Goal: Task Accomplishment & Management: Manage account settings

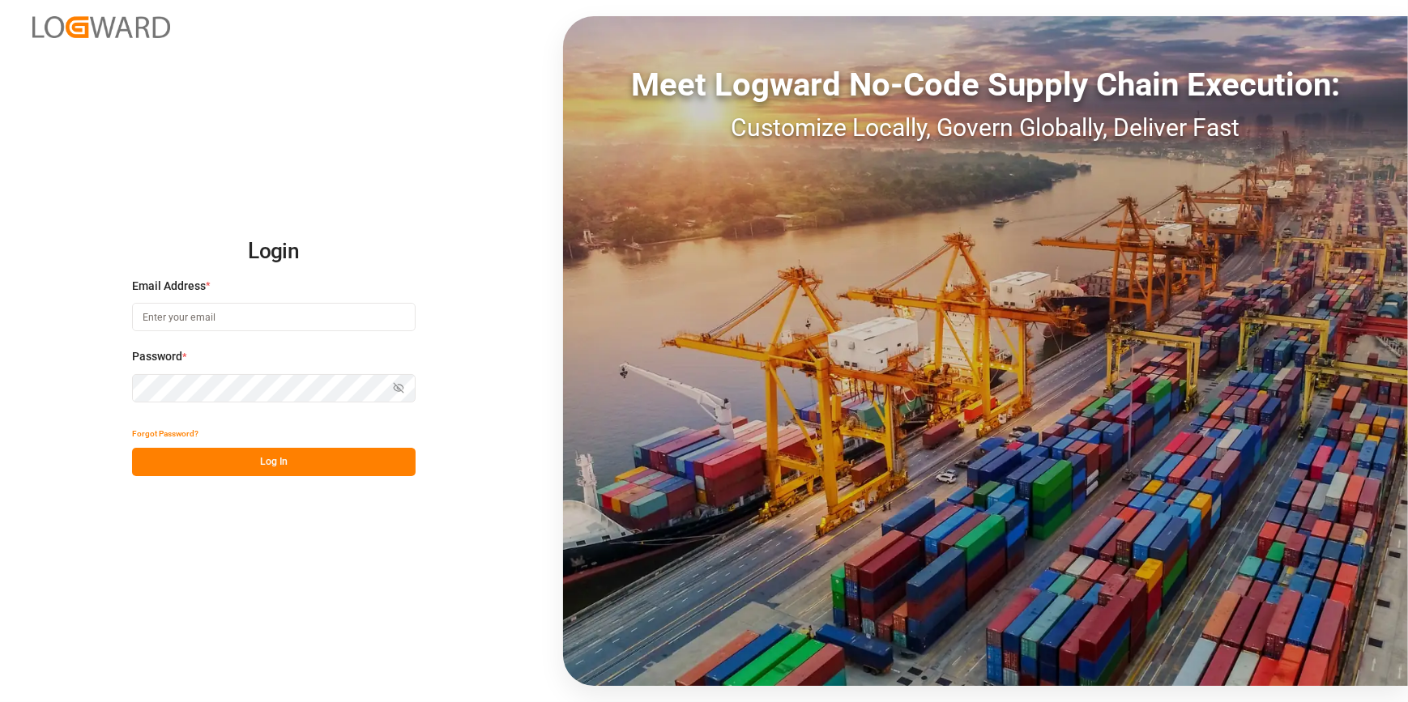
type input "catherine.heng@jamindustries.com"
click at [234, 454] on button "Log In" at bounding box center [273, 462] width 283 height 28
type input "[PERSON_NAME][EMAIL_ADDRESS][PERSON_NAME][DOMAIN_NAME]"
click at [300, 463] on button "Log In" at bounding box center [273, 462] width 283 height 28
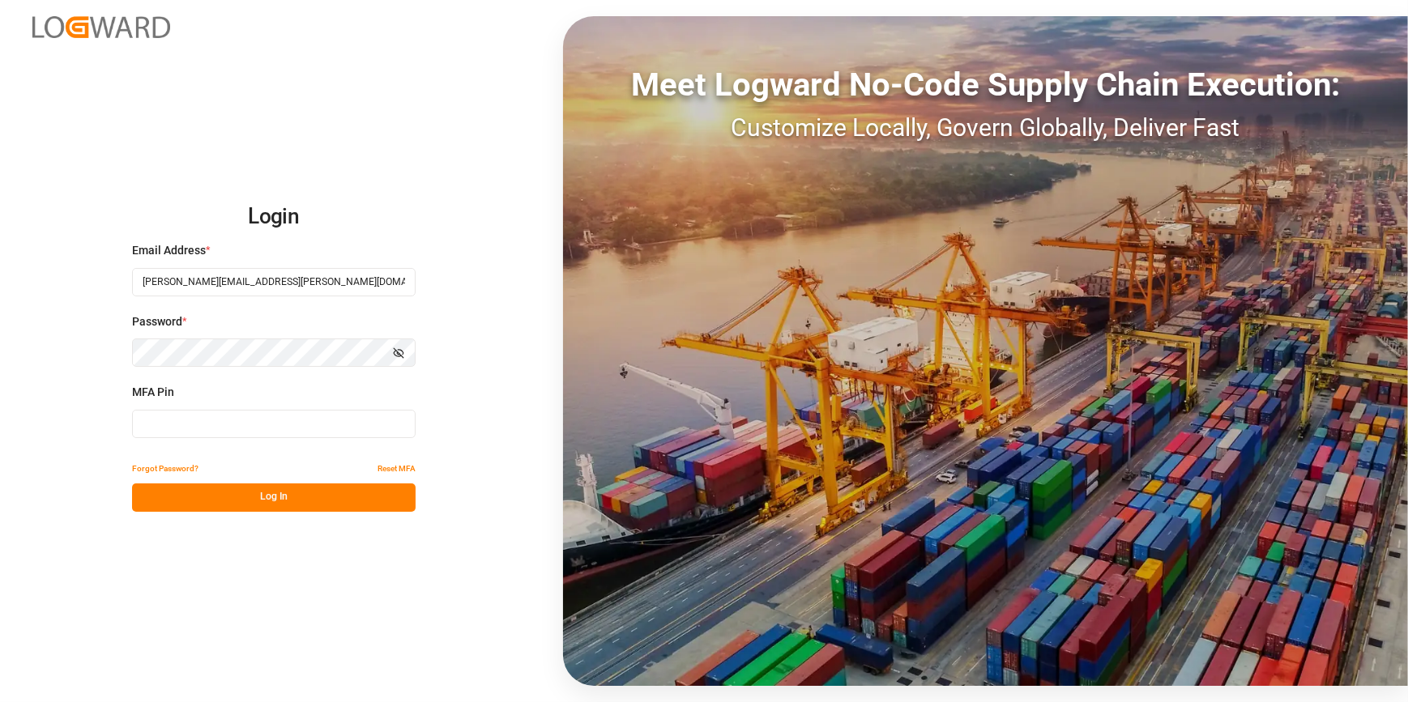
click at [215, 415] on input at bounding box center [273, 424] width 283 height 28
type input "576782"
click at [230, 502] on button "Log In" at bounding box center [273, 497] width 283 height 28
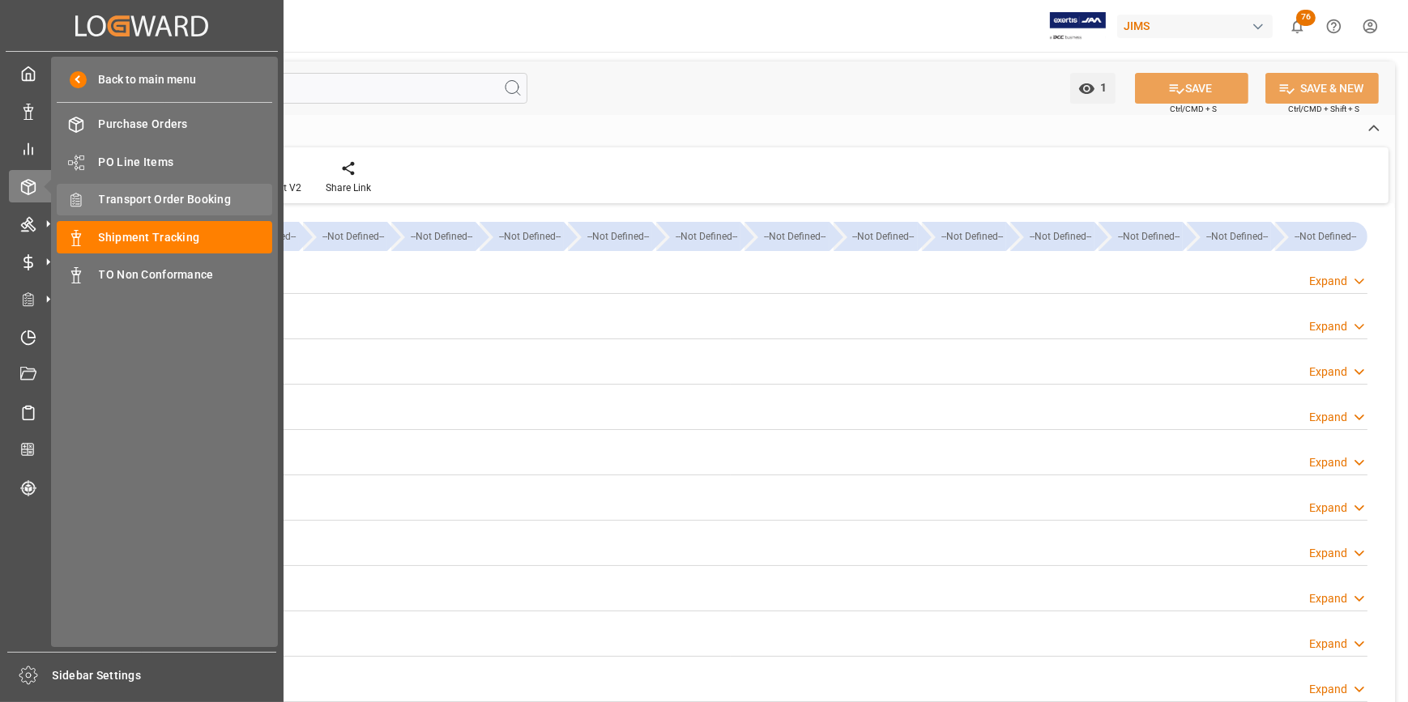
click at [146, 200] on span "Transport Order Booking" at bounding box center [186, 199] width 174 height 17
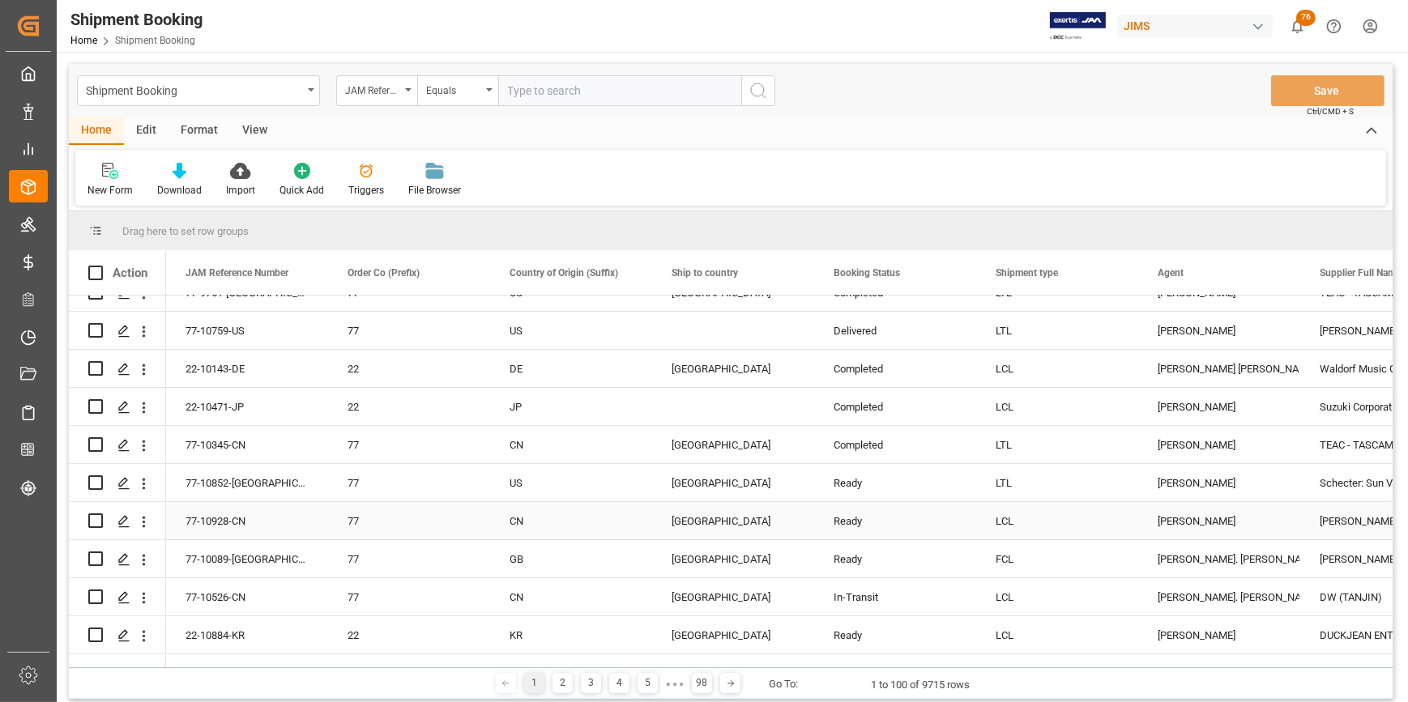
scroll to position [294, 0]
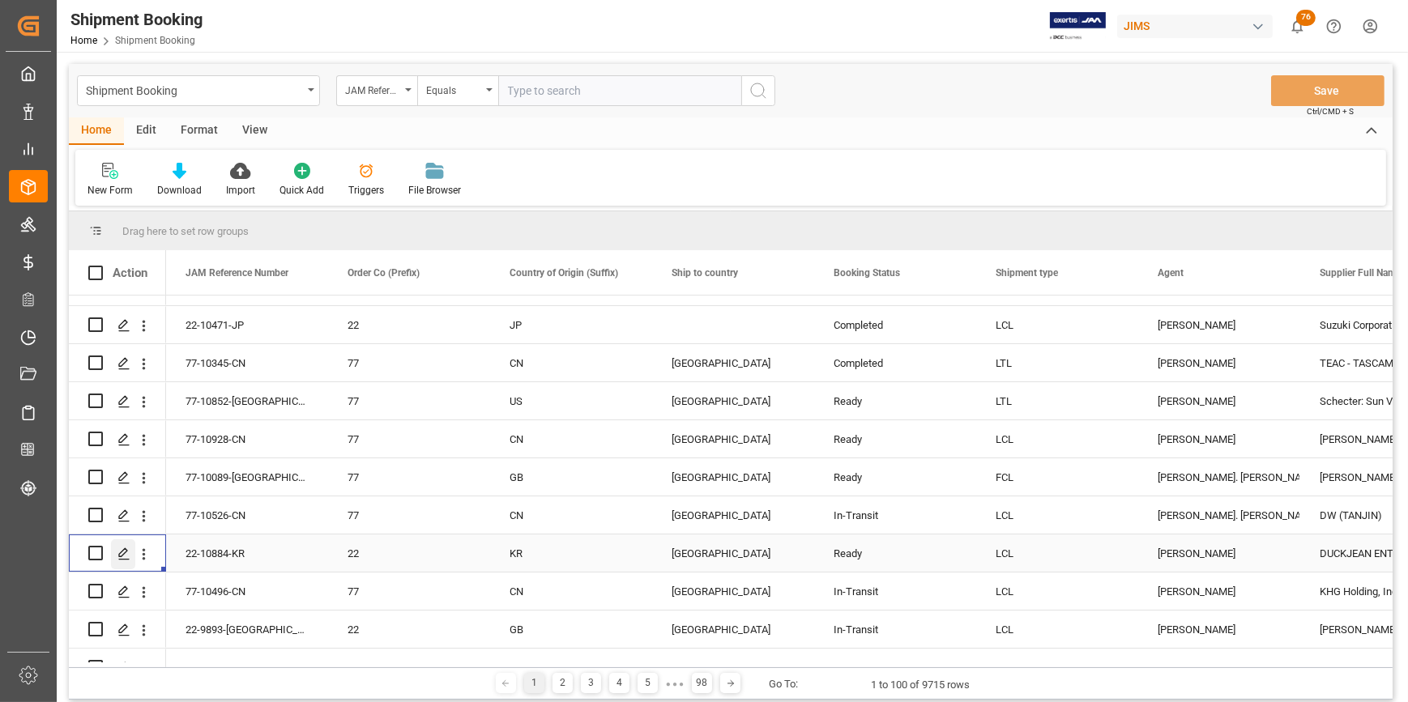
click at [123, 553] on polygon "Press SPACE to select this row." at bounding box center [123, 552] width 8 height 8
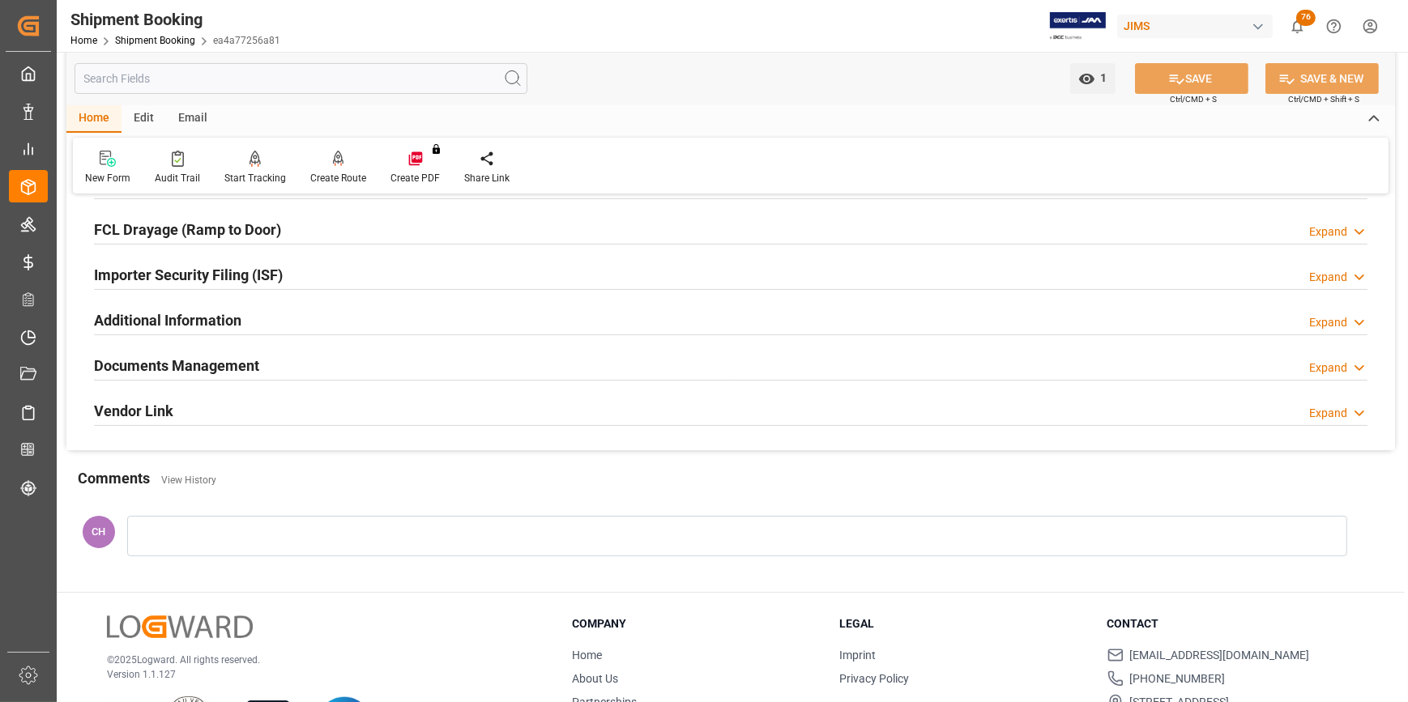
scroll to position [441, 0]
click at [200, 531] on div at bounding box center [737, 535] width 1220 height 40
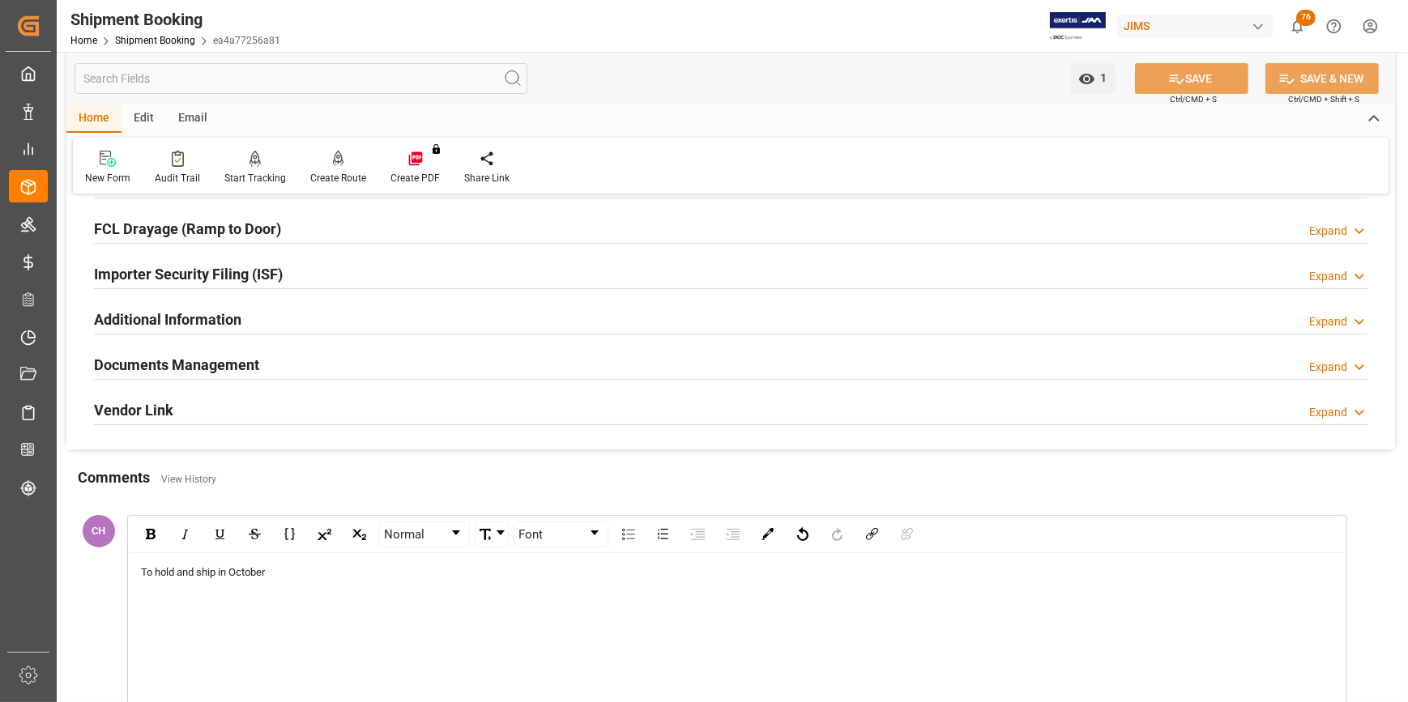
click at [197, 569] on span "To hold and ship in October" at bounding box center [203, 572] width 124 height 12
click at [543, 602] on div "To hold and consolidate to ship in October" at bounding box center [737, 641] width 1216 height 176
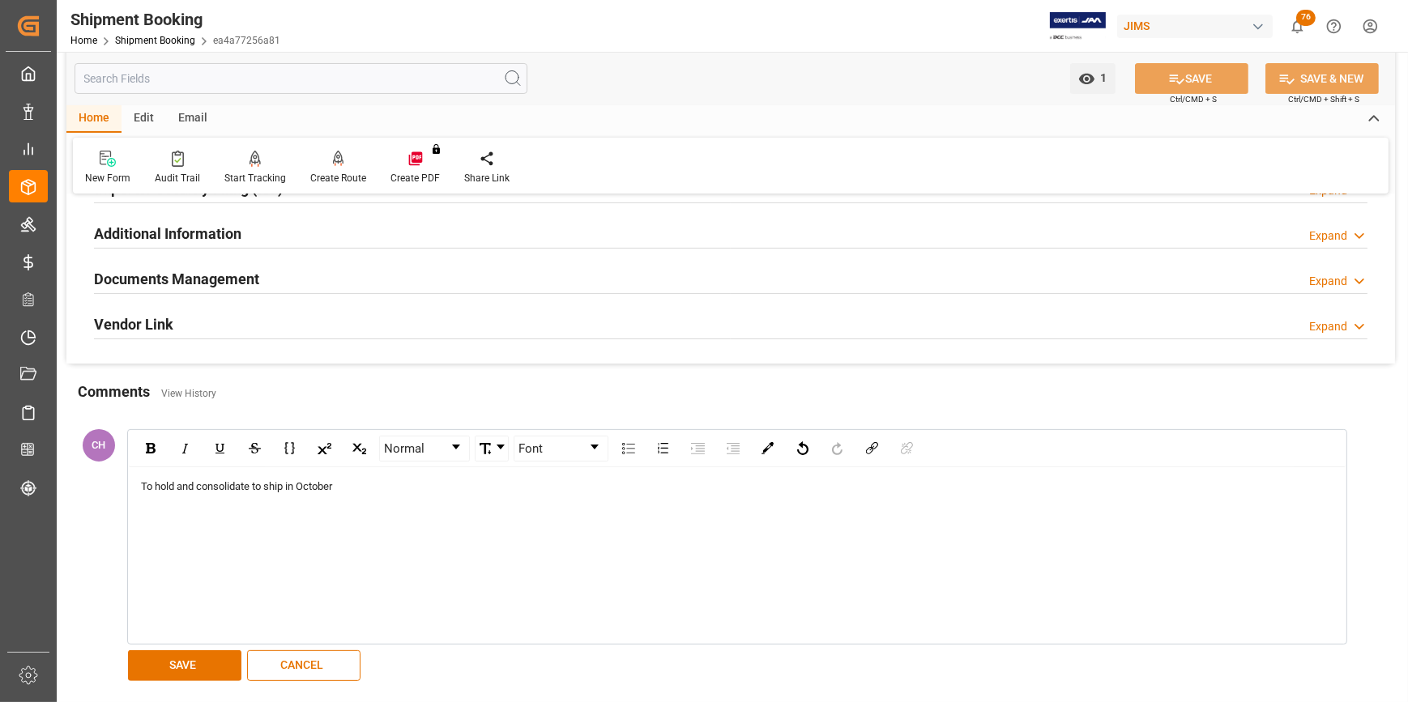
scroll to position [662, 0]
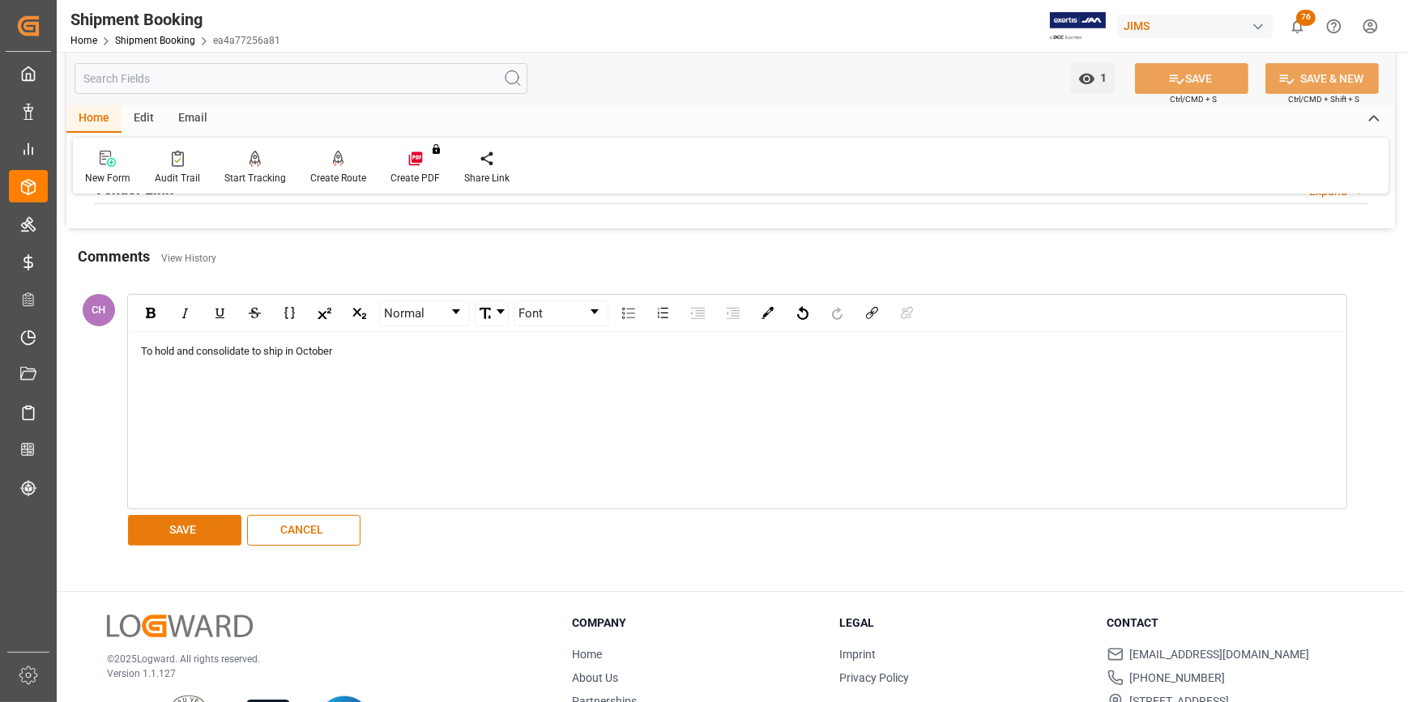
click at [173, 535] on button "SAVE" at bounding box center [184, 530] width 113 height 31
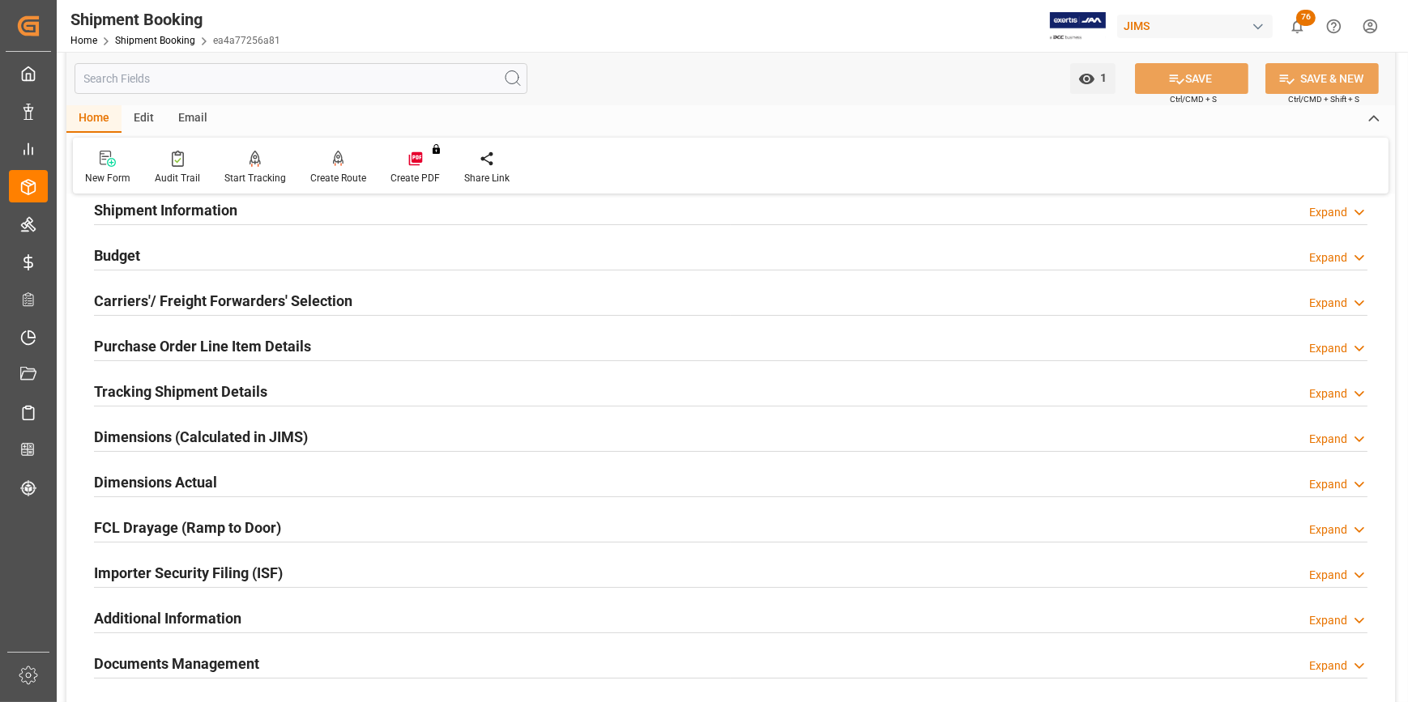
scroll to position [73, 0]
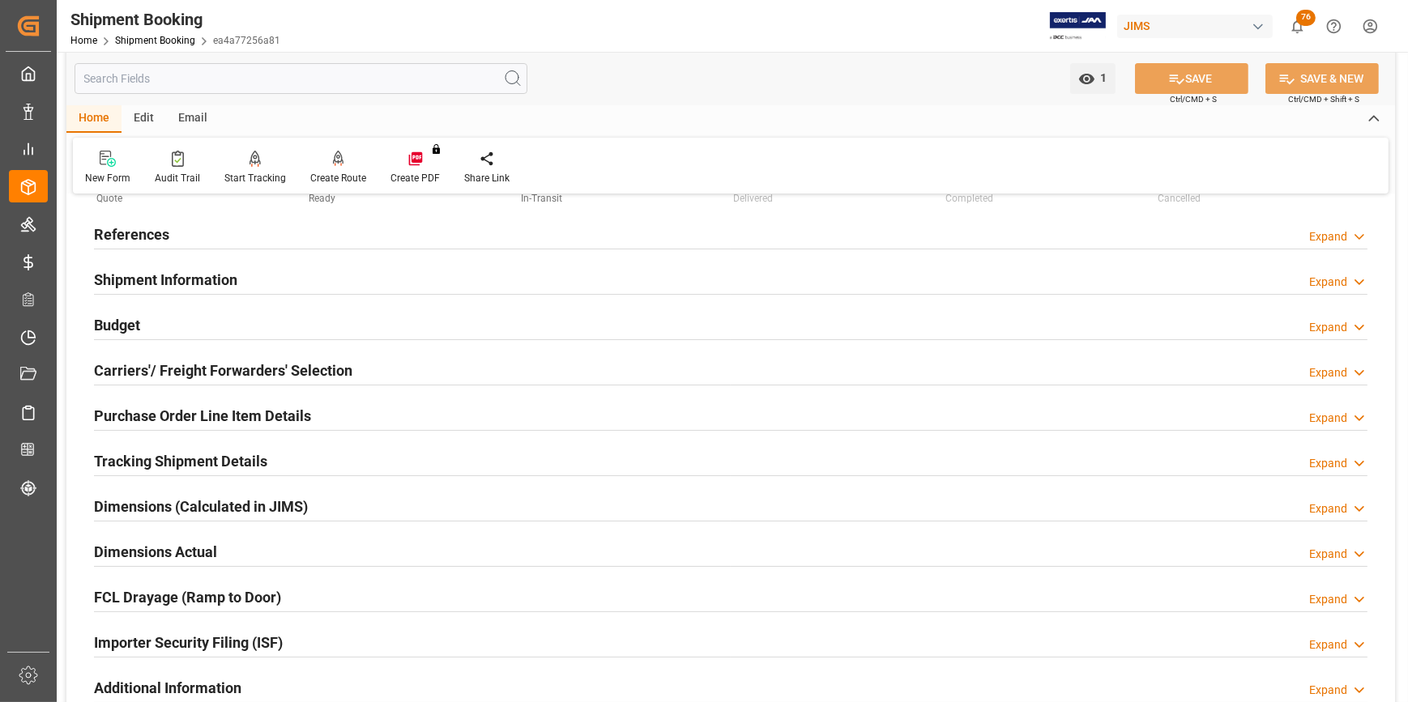
click at [143, 455] on h2 "Tracking Shipment Details" at bounding box center [180, 461] width 173 height 22
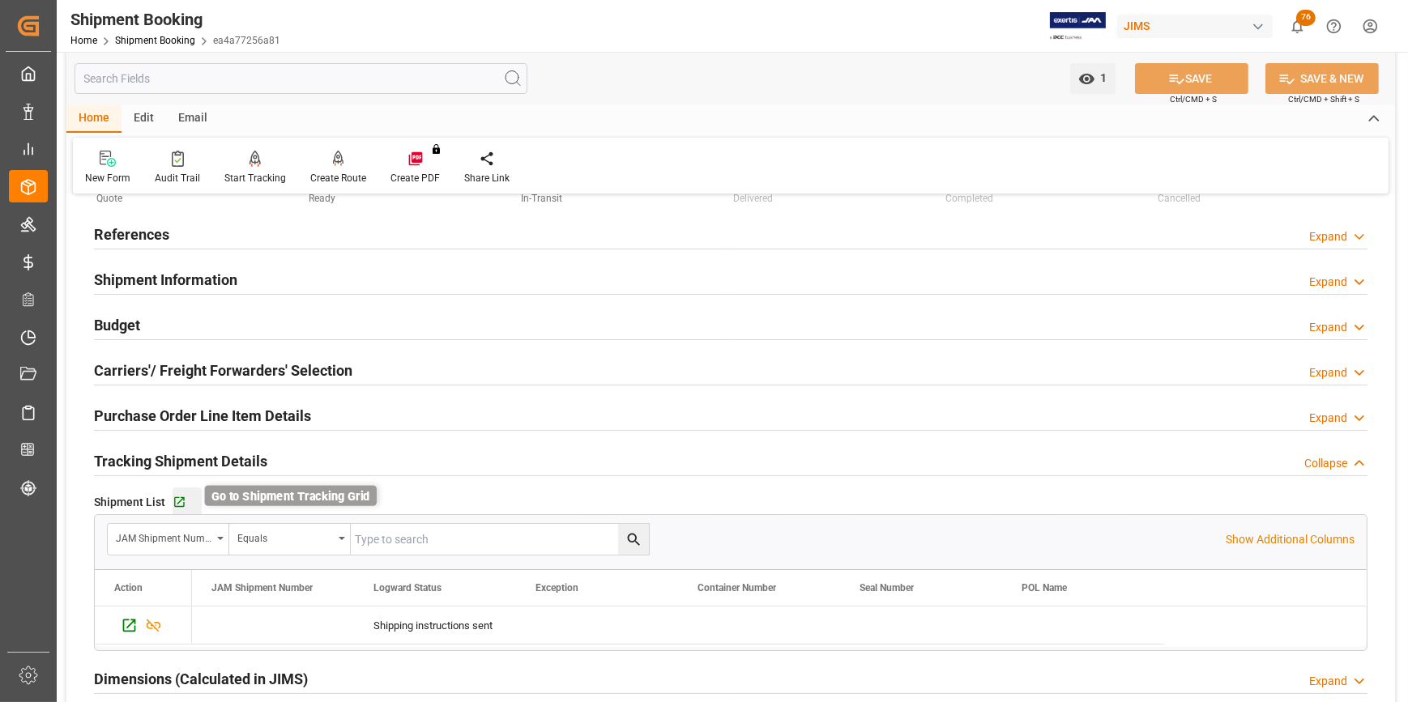
click at [184, 502] on icon "button" at bounding box center [180, 503] width 14 height 14
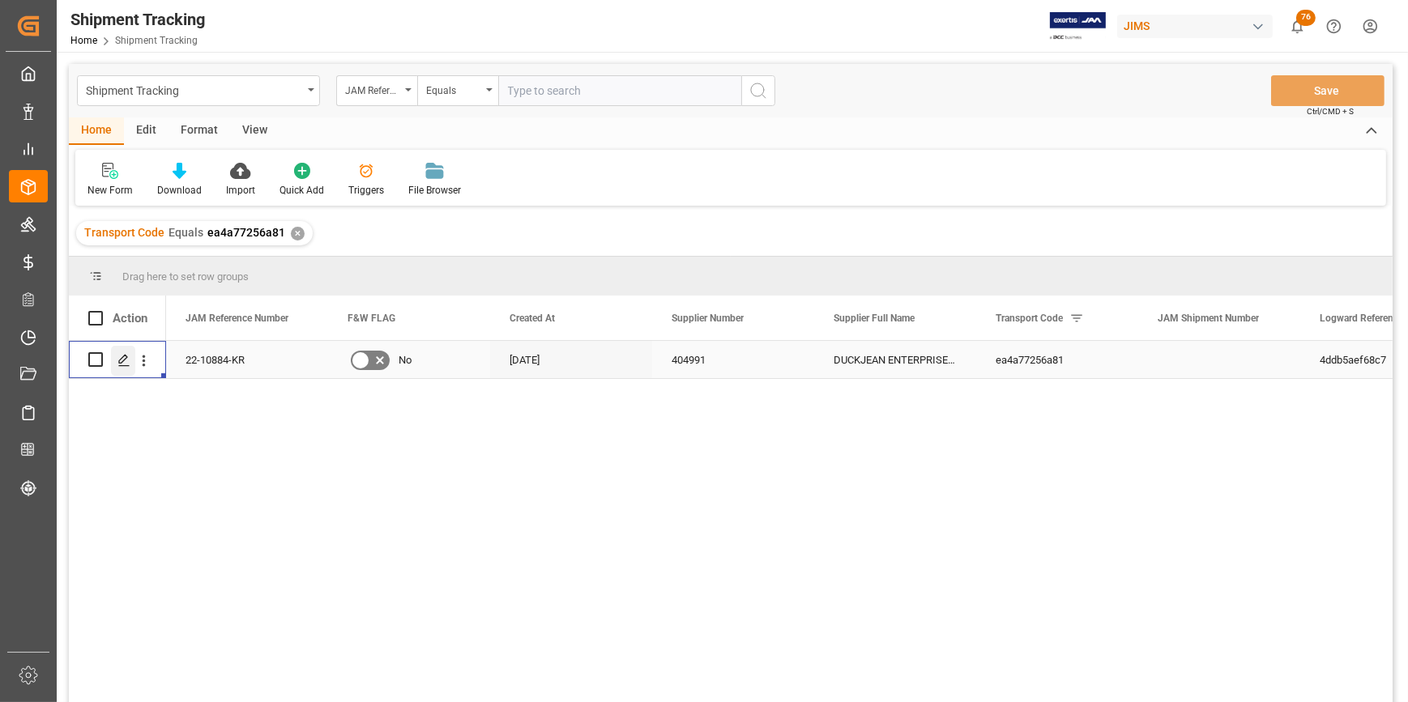
click at [122, 364] on icon "Press SPACE to select this row." at bounding box center [123, 360] width 13 height 13
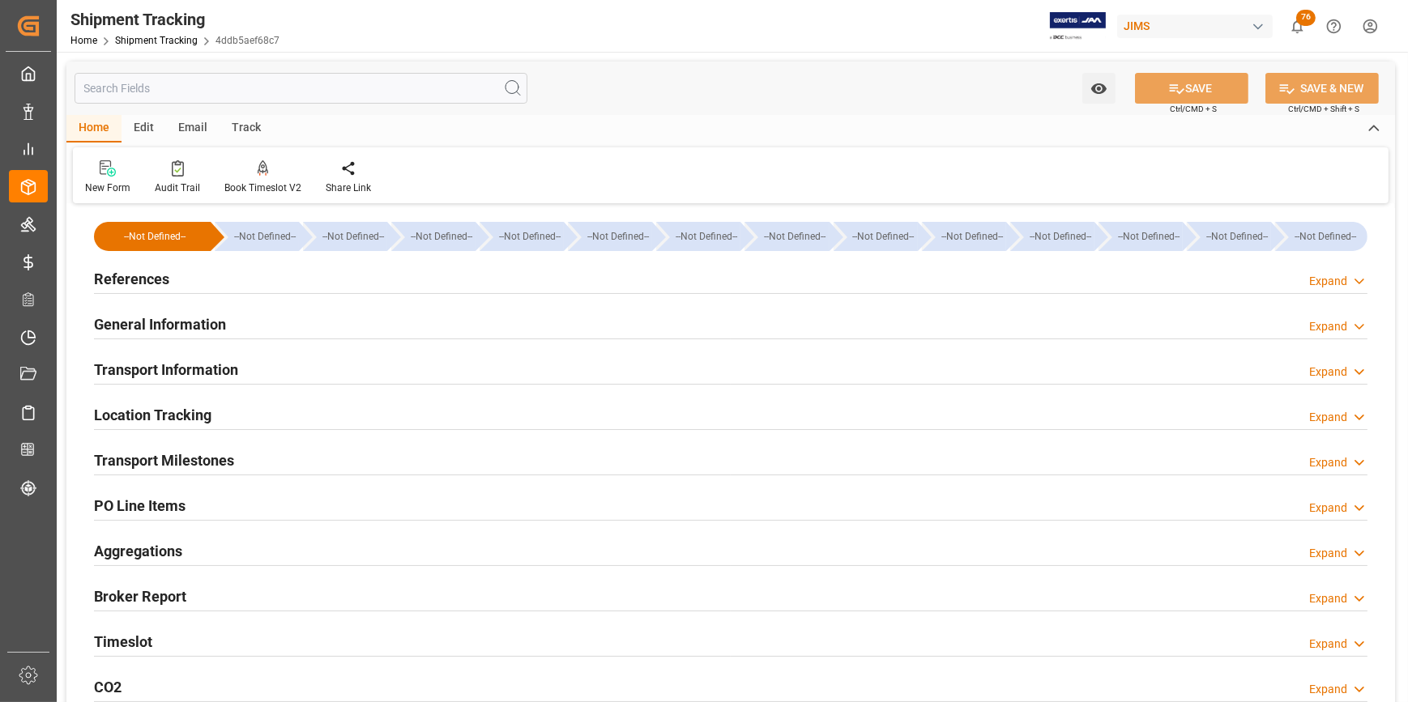
click at [132, 275] on h2 "References" at bounding box center [131, 279] width 75 height 22
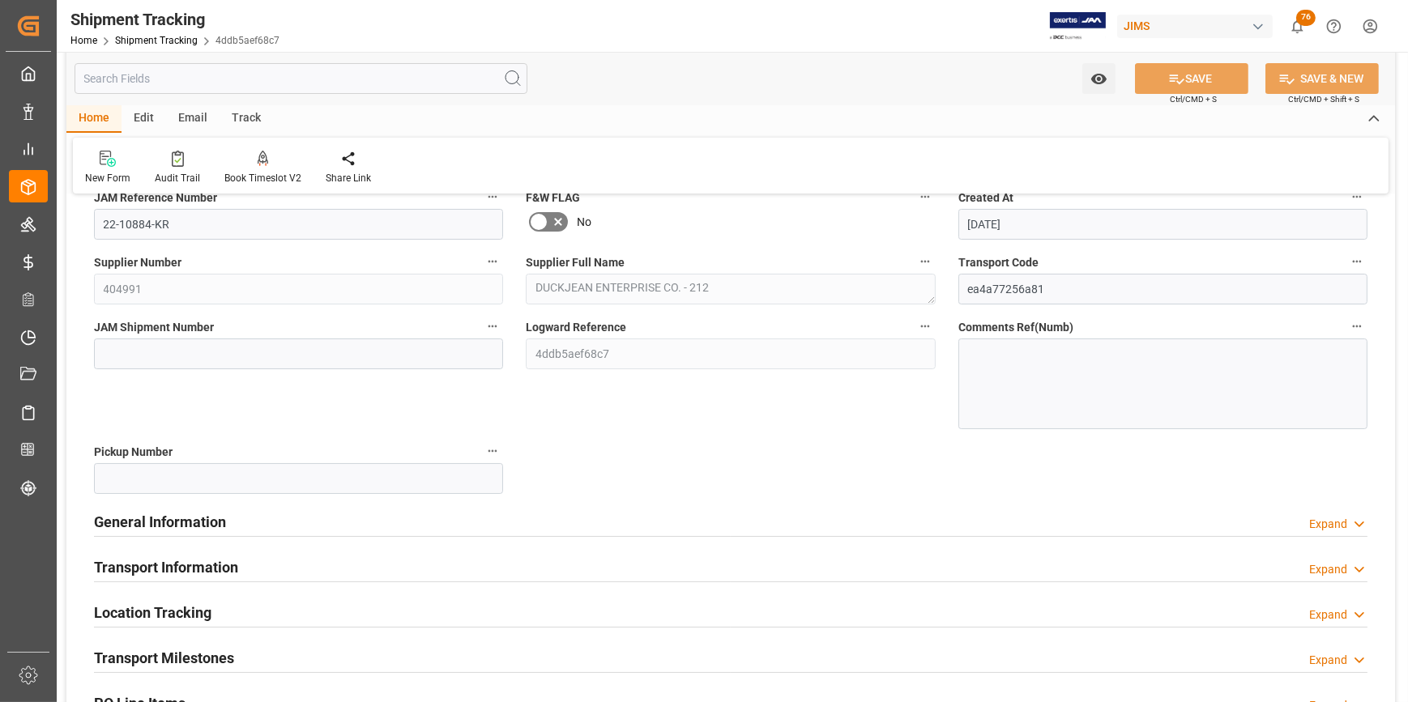
scroll to position [147, 0]
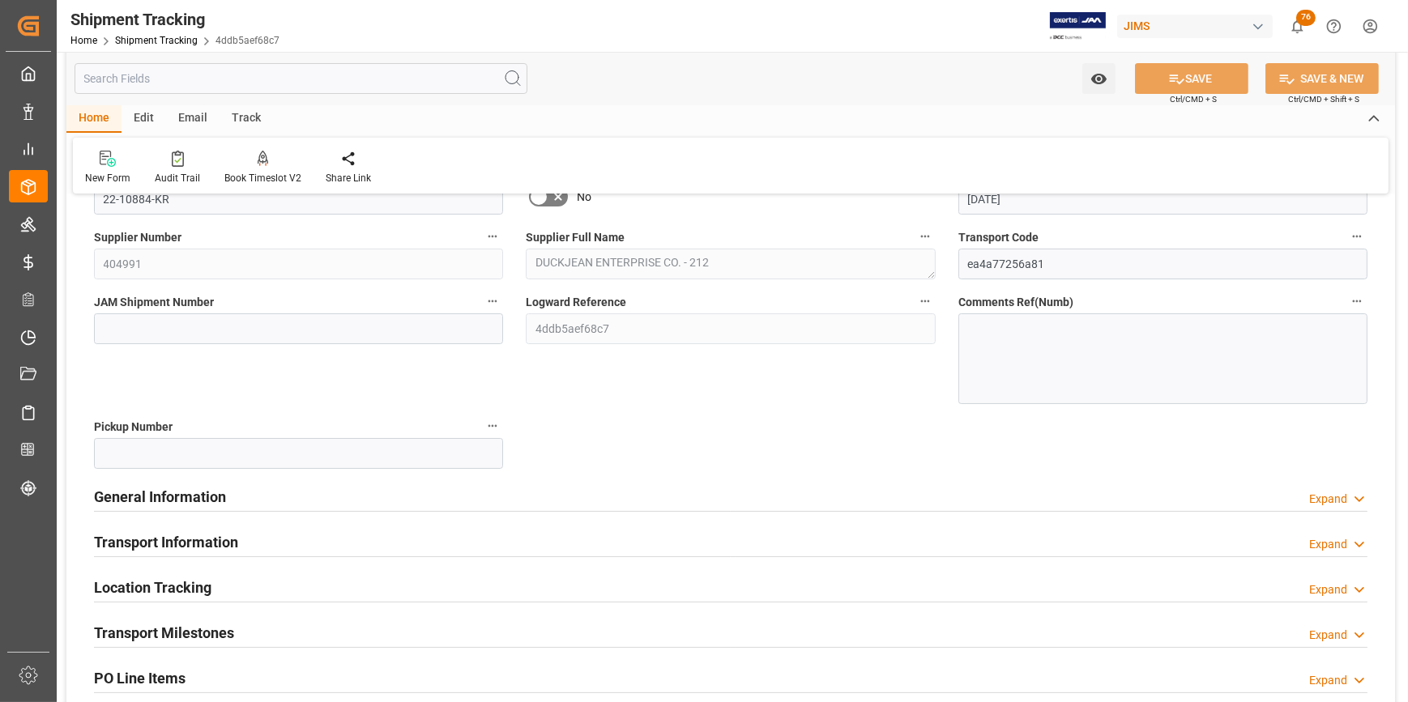
click at [146, 486] on h2 "General Information" at bounding box center [160, 497] width 132 height 22
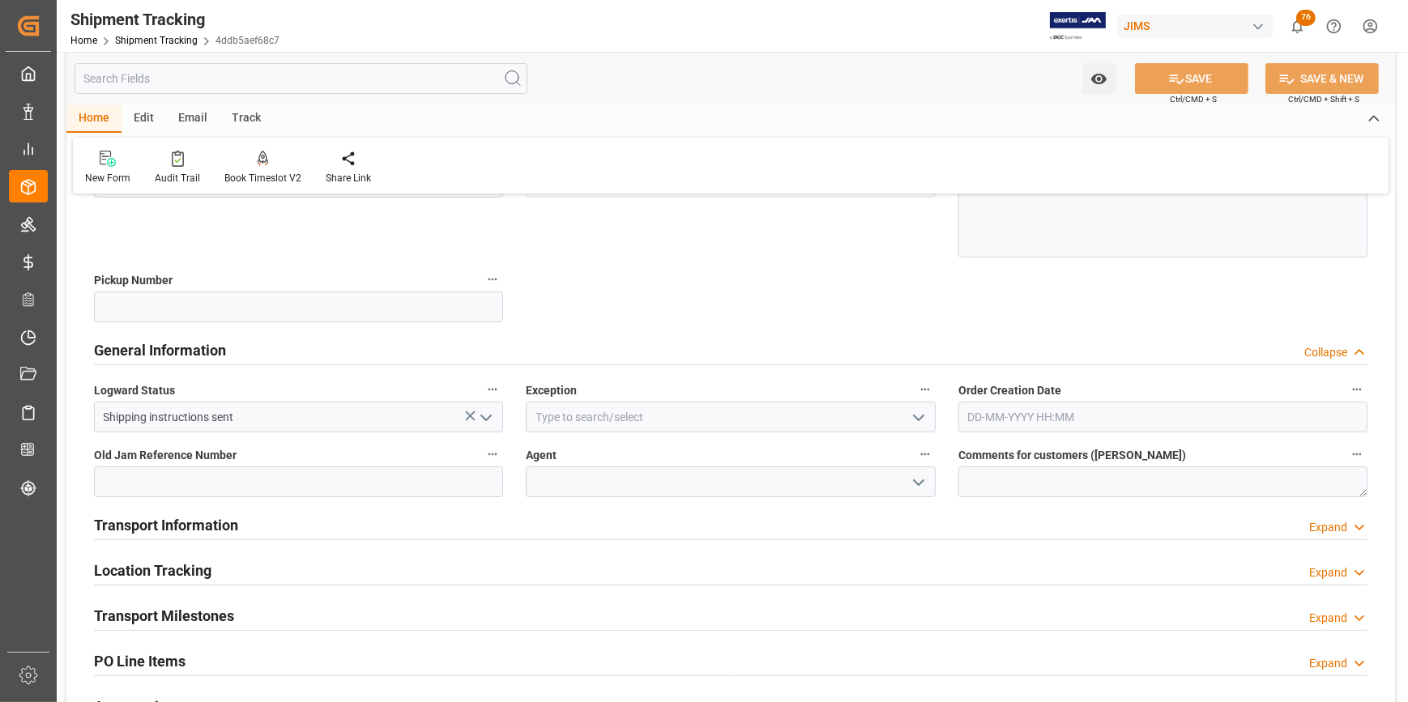
scroll to position [294, 0]
click at [915, 412] on icon "open menu" at bounding box center [918, 416] width 19 height 19
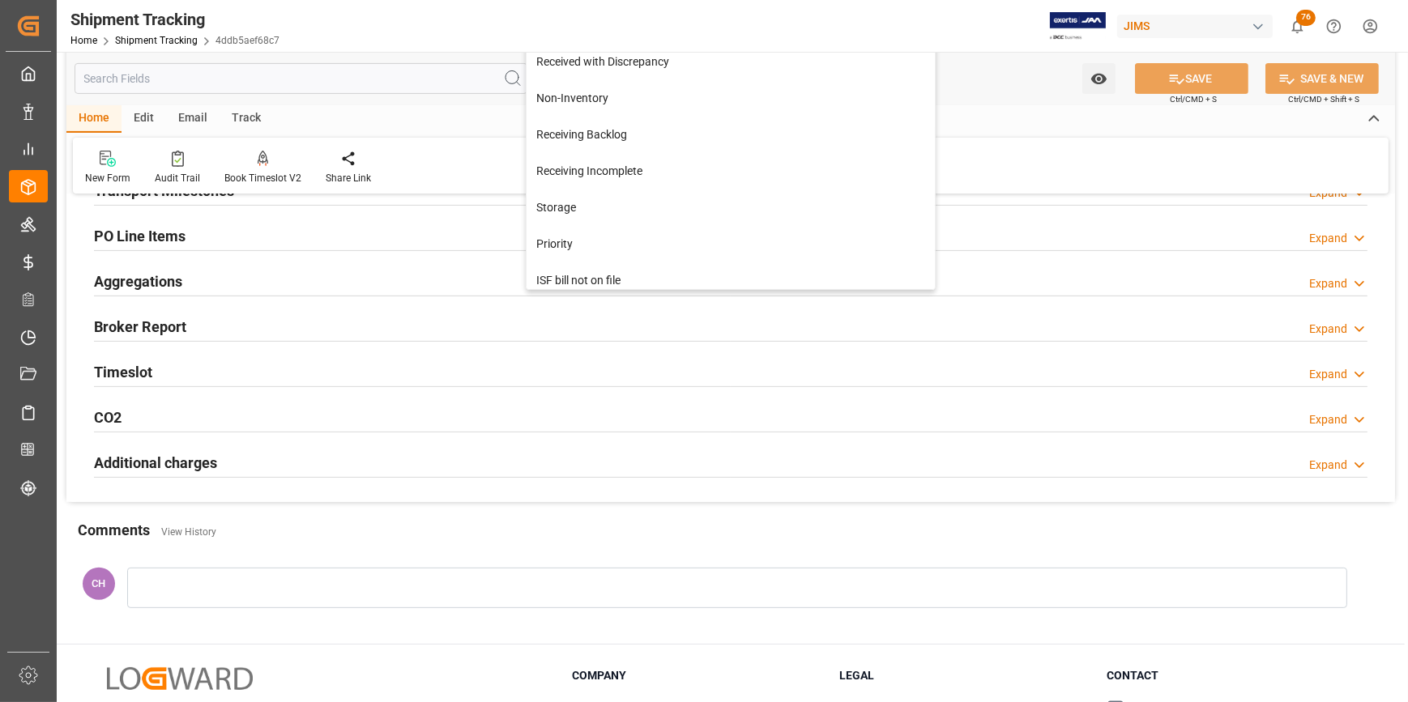
scroll to position [842, 0]
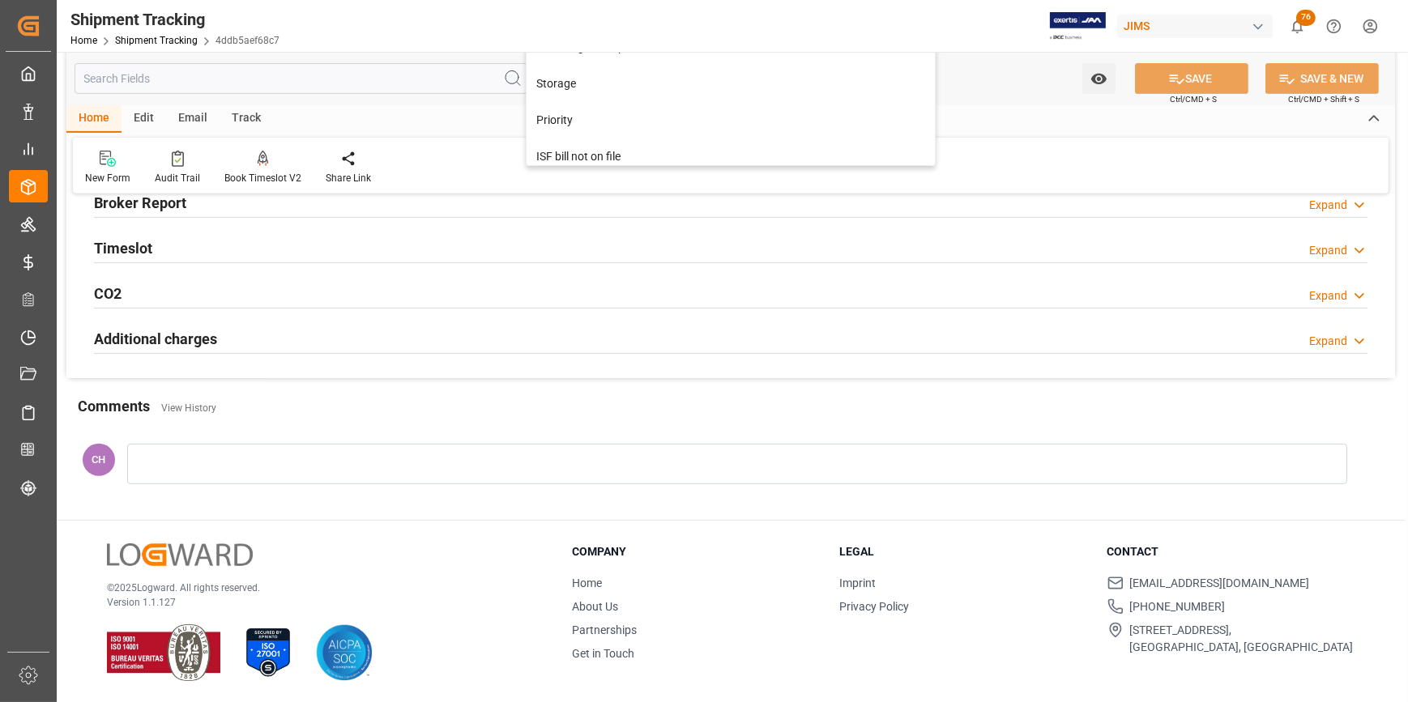
click at [168, 450] on div at bounding box center [737, 464] width 1220 height 40
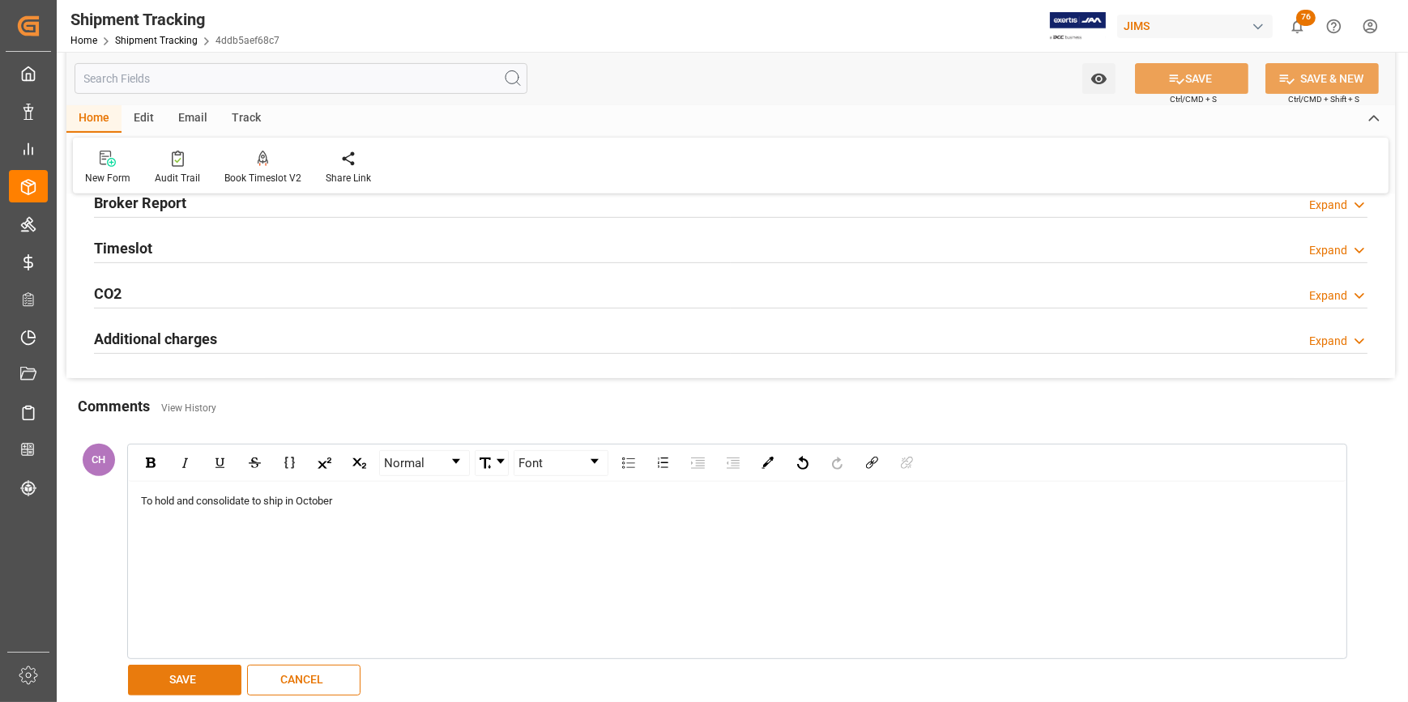
click at [195, 686] on button "SAVE" at bounding box center [184, 680] width 113 height 31
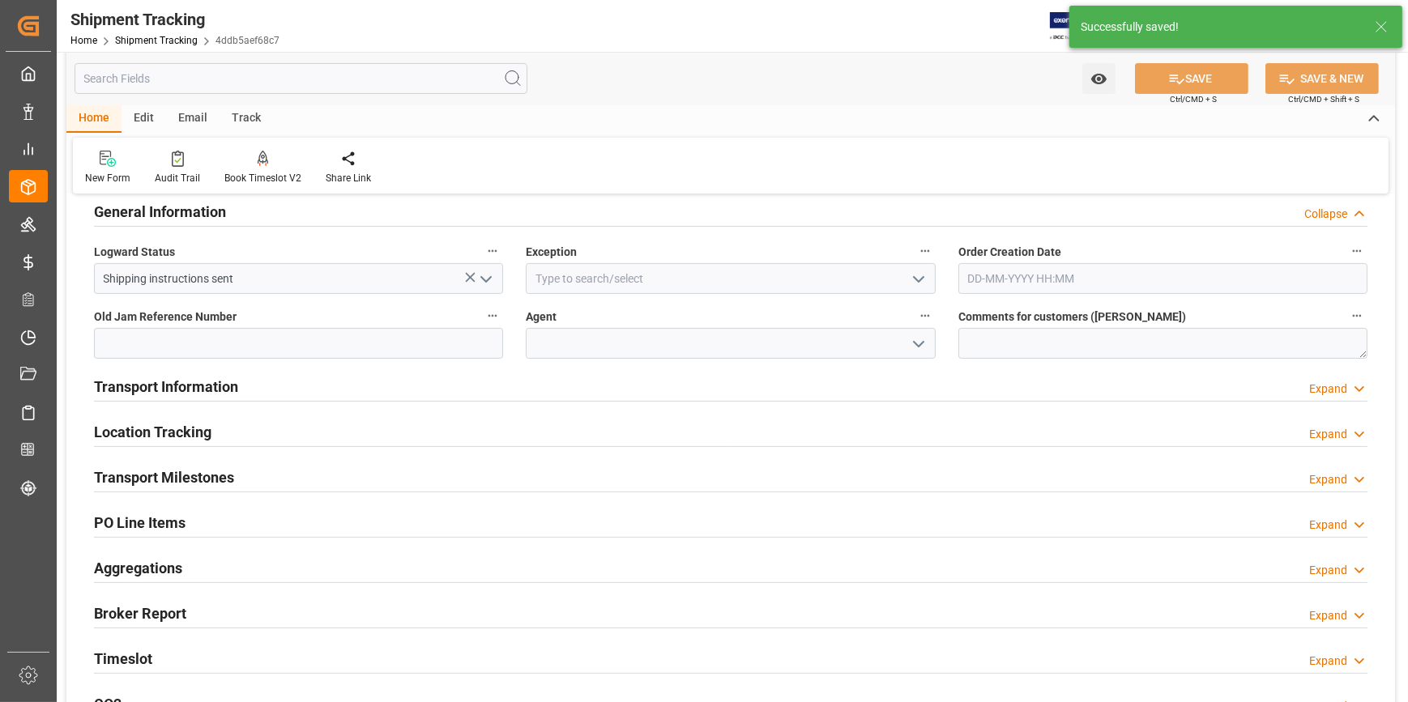
scroll to position [400, 0]
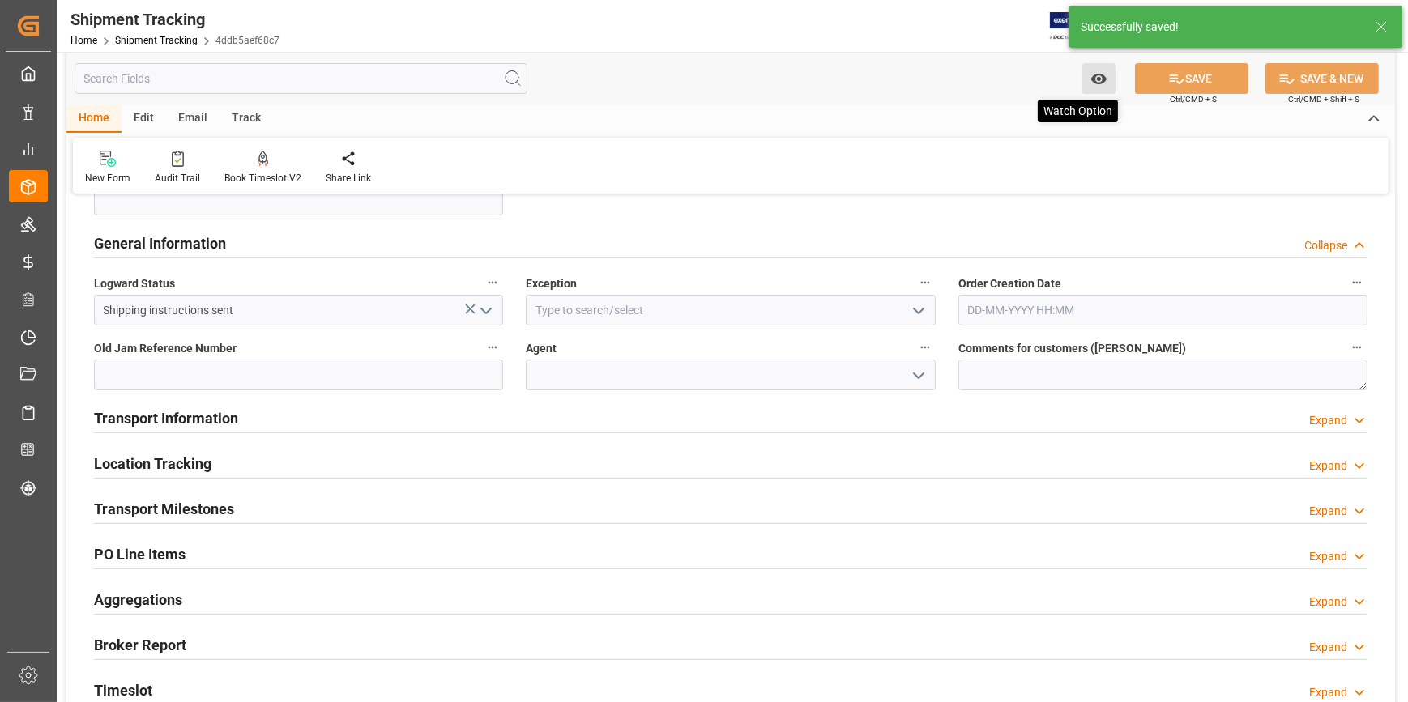
click at [1094, 70] on icon "open menu" at bounding box center [1098, 78] width 17 height 17
click at [1003, 111] on span "Start Watching" at bounding box center [1030, 114] width 147 height 17
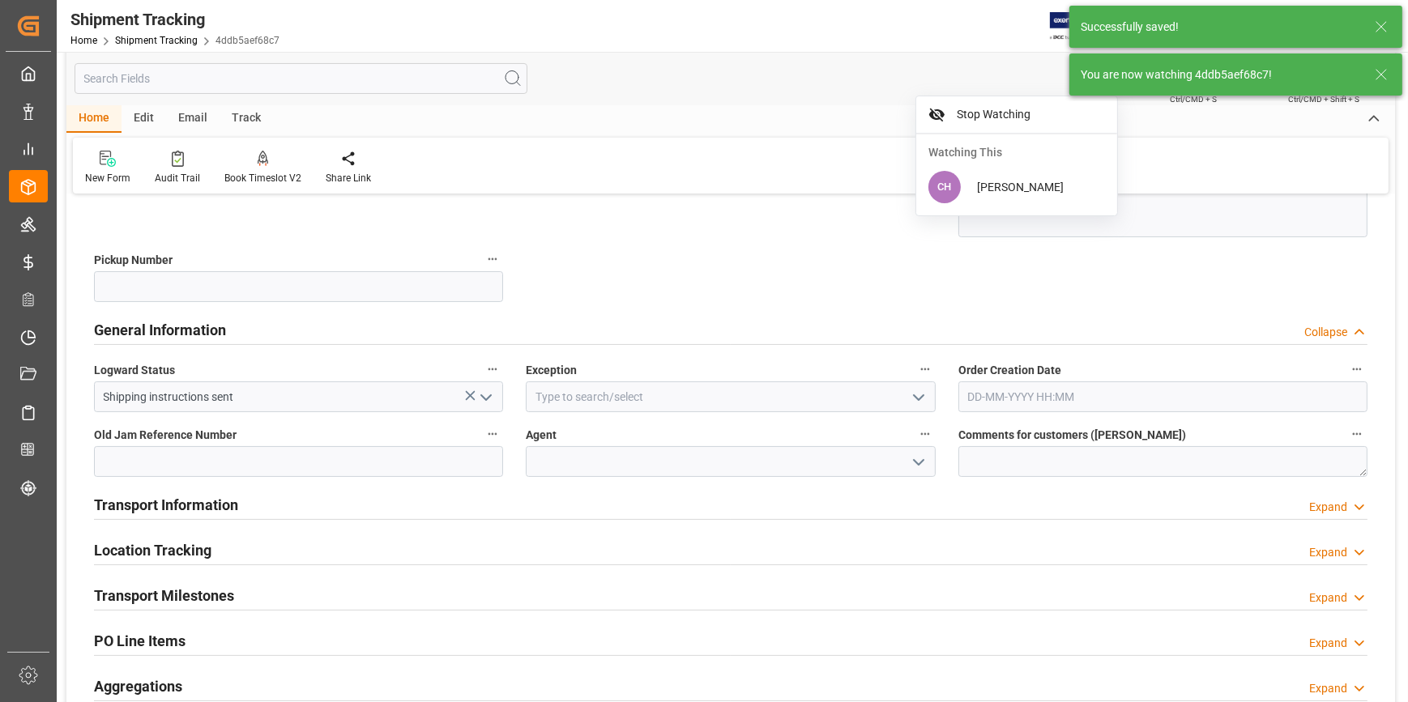
scroll to position [179, 0]
